Goal: Transaction & Acquisition: Obtain resource

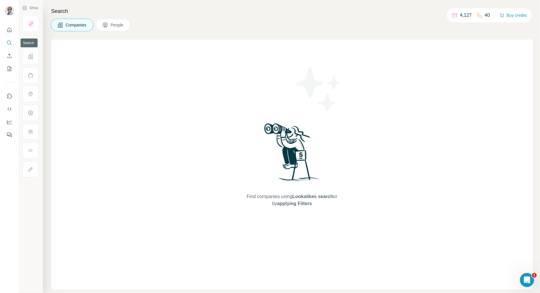
click at [9, 42] on icon "Search" at bounding box center [9, 43] width 6 height 6
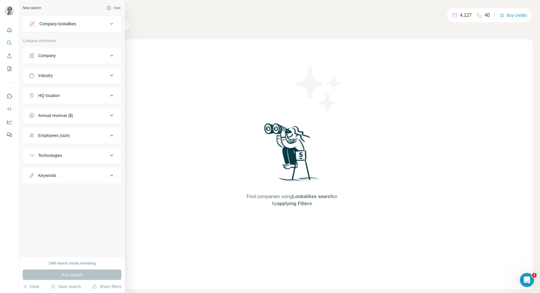
click at [60, 51] on button "Company" at bounding box center [72, 55] width 98 height 14
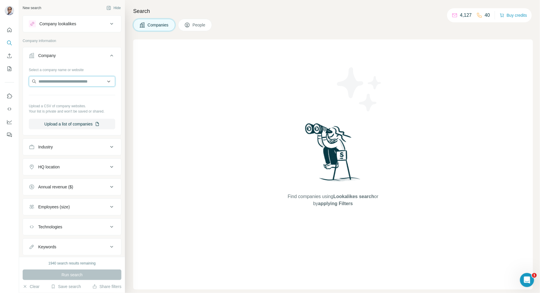
click at [76, 79] on input "text" at bounding box center [72, 81] width 86 height 11
click at [80, 63] on button "Company" at bounding box center [72, 56] width 98 height 16
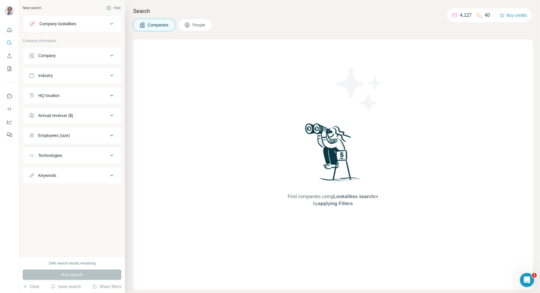
click at [80, 93] on div "HQ location" at bounding box center [68, 96] width 79 height 6
click at [80, 112] on input "text" at bounding box center [72, 110] width 86 height 11
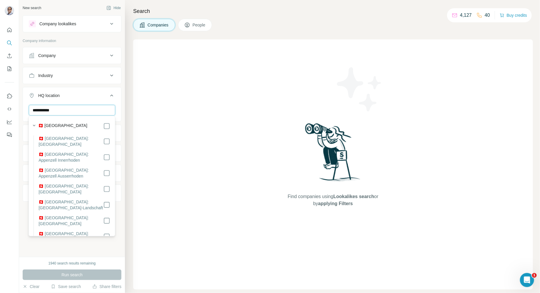
type input "**********"
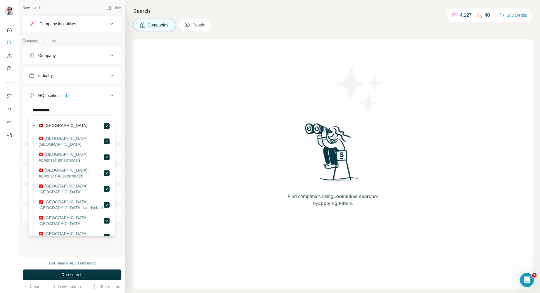
click at [119, 115] on div "**********" at bounding box center [72, 123] width 98 height 36
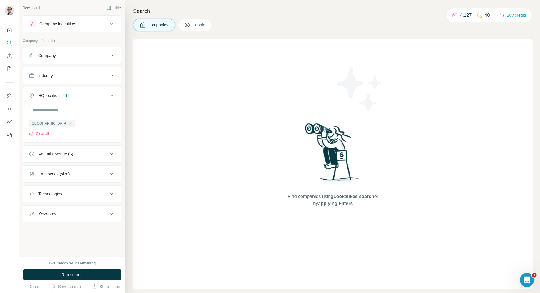
click at [96, 155] on div "Annual revenue ($)" at bounding box center [68, 154] width 79 height 6
click at [34, 219] on icon at bounding box center [32, 221] width 7 height 7
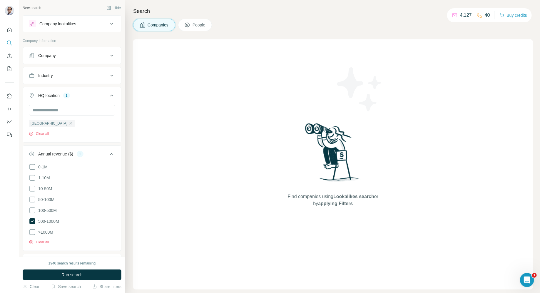
click at [125, 203] on div "Search Companies People Find companies using Lookalikes search or by applying F…" at bounding box center [332, 146] width 415 height 293
click at [132, 203] on div "Search Companies People Find companies using Lookalikes search or by applying F…" at bounding box center [332, 146] width 415 height 293
click at [122, 185] on div "New search Hide Company lookalikes Company information Company Industry HQ loca…" at bounding box center [72, 128] width 106 height 257
click at [110, 154] on icon at bounding box center [111, 153] width 7 height 7
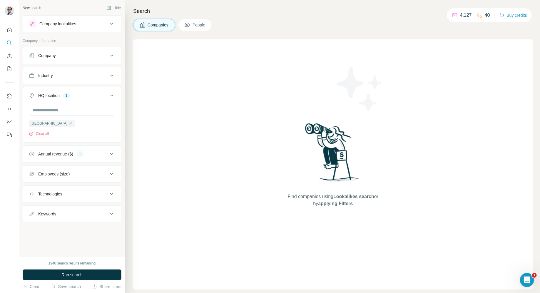
click at [107, 177] on button "Employees (size)" at bounding box center [72, 174] width 98 height 14
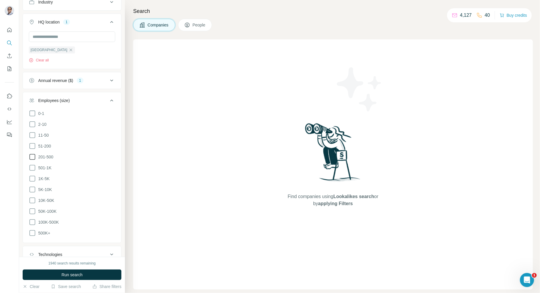
scroll to position [85, 0]
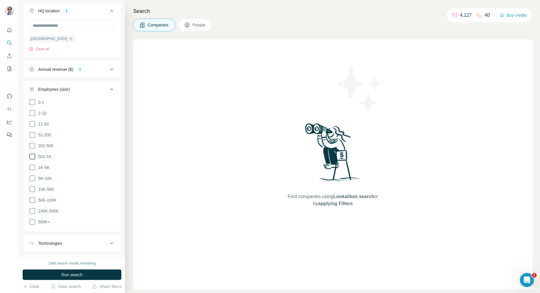
click at [32, 154] on icon at bounding box center [32, 157] width 6 height 6
click at [31, 165] on icon at bounding box center [32, 167] width 7 height 7
click at [31, 177] on icon at bounding box center [32, 178] width 7 height 7
click at [31, 186] on icon at bounding box center [32, 189] width 7 height 7
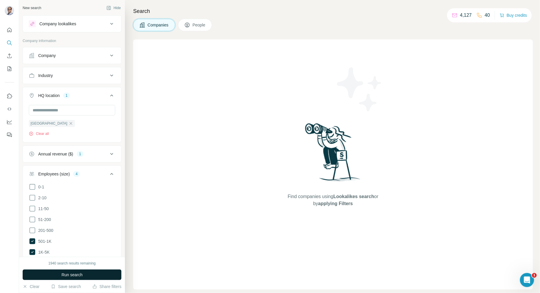
click at [101, 274] on button "Run search" at bounding box center [72, 274] width 99 height 11
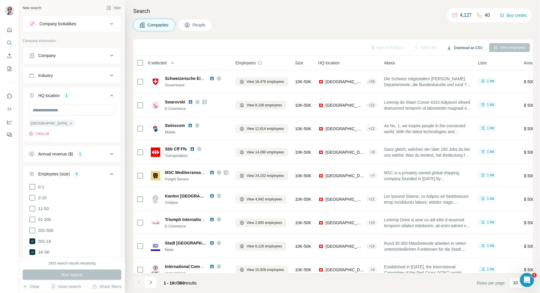
click at [456, 50] on button "Download as CSV" at bounding box center [464, 47] width 44 height 9
click at [454, 72] on div "Only current page (10) All viewed companies (10)" at bounding box center [468, 65] width 58 height 24
click at [459, 47] on button "Download as CSV" at bounding box center [464, 47] width 44 height 9
click at [460, 71] on div "Only current page (10) All viewed companies (10)" at bounding box center [468, 65] width 58 height 24
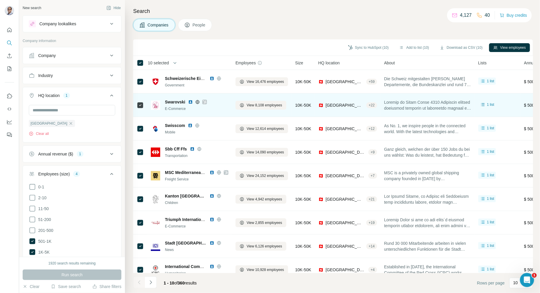
scroll to position [32, 0]
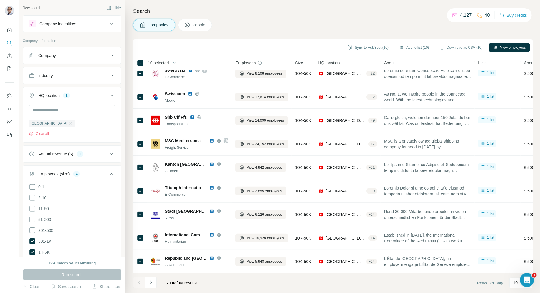
click at [201, 285] on div "1 - 10 of 360 results" at bounding box center [180, 282] width 42 height 13
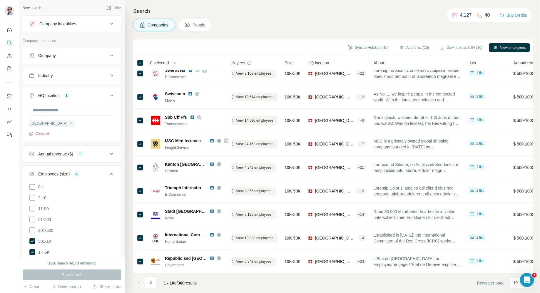
scroll to position [32, 17]
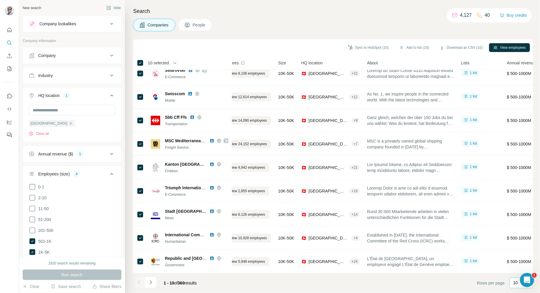
click at [512, 285] on div "10" at bounding box center [521, 283] width 24 height 11
click at [517, 238] on p "60" at bounding box center [516, 238] width 5 height 6
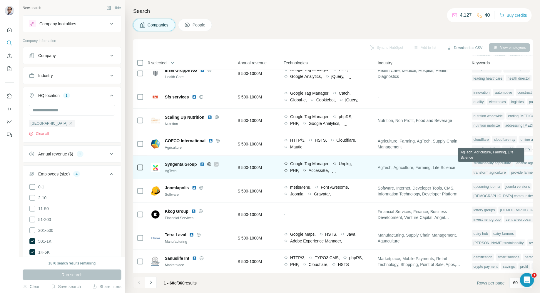
scroll to position [1207, 319]
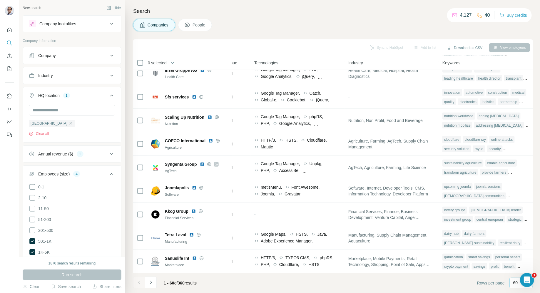
click at [514, 284] on p "60" at bounding box center [515, 283] width 5 height 6
click at [515, 281] on input at bounding box center [522, 283] width 18 height 6
click at [136, 61] on th "0 selected" at bounding box center [180, 63] width 94 height 14
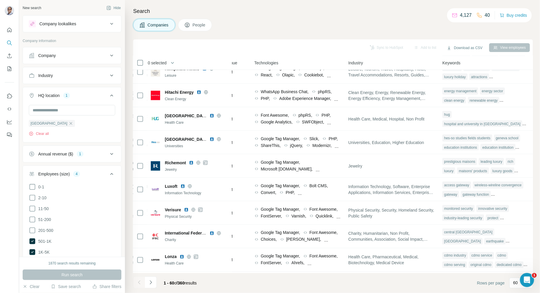
scroll to position [295, 319]
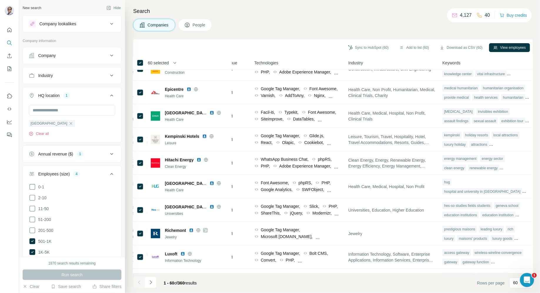
click at [175, 62] on icon "button" at bounding box center [175, 63] width 6 height 6
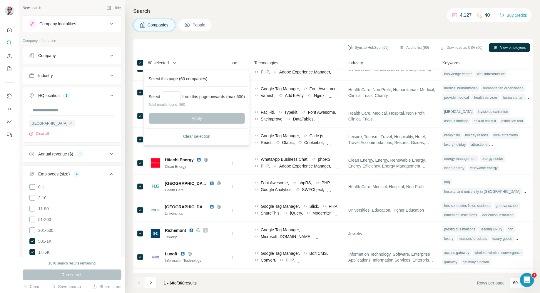
scroll to position [0, 319]
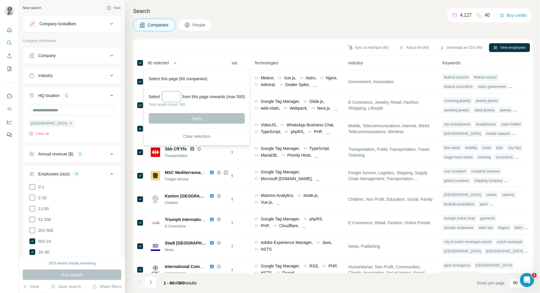
click at [171, 98] on input "Select a number (up to 500)" at bounding box center [171, 96] width 19 height 11
type input "***"
click at [209, 118] on button "Apply" at bounding box center [197, 118] width 96 height 11
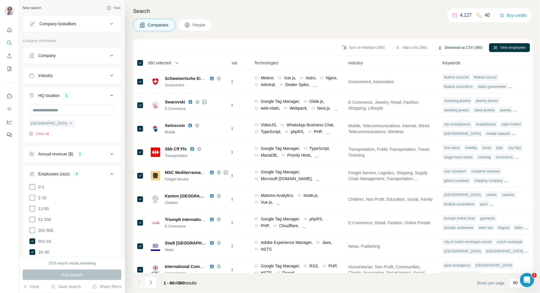
click at [469, 49] on button "Download as CSV (360)" at bounding box center [459, 47] width 53 height 9
